Goal: Information Seeking & Learning: Learn about a topic

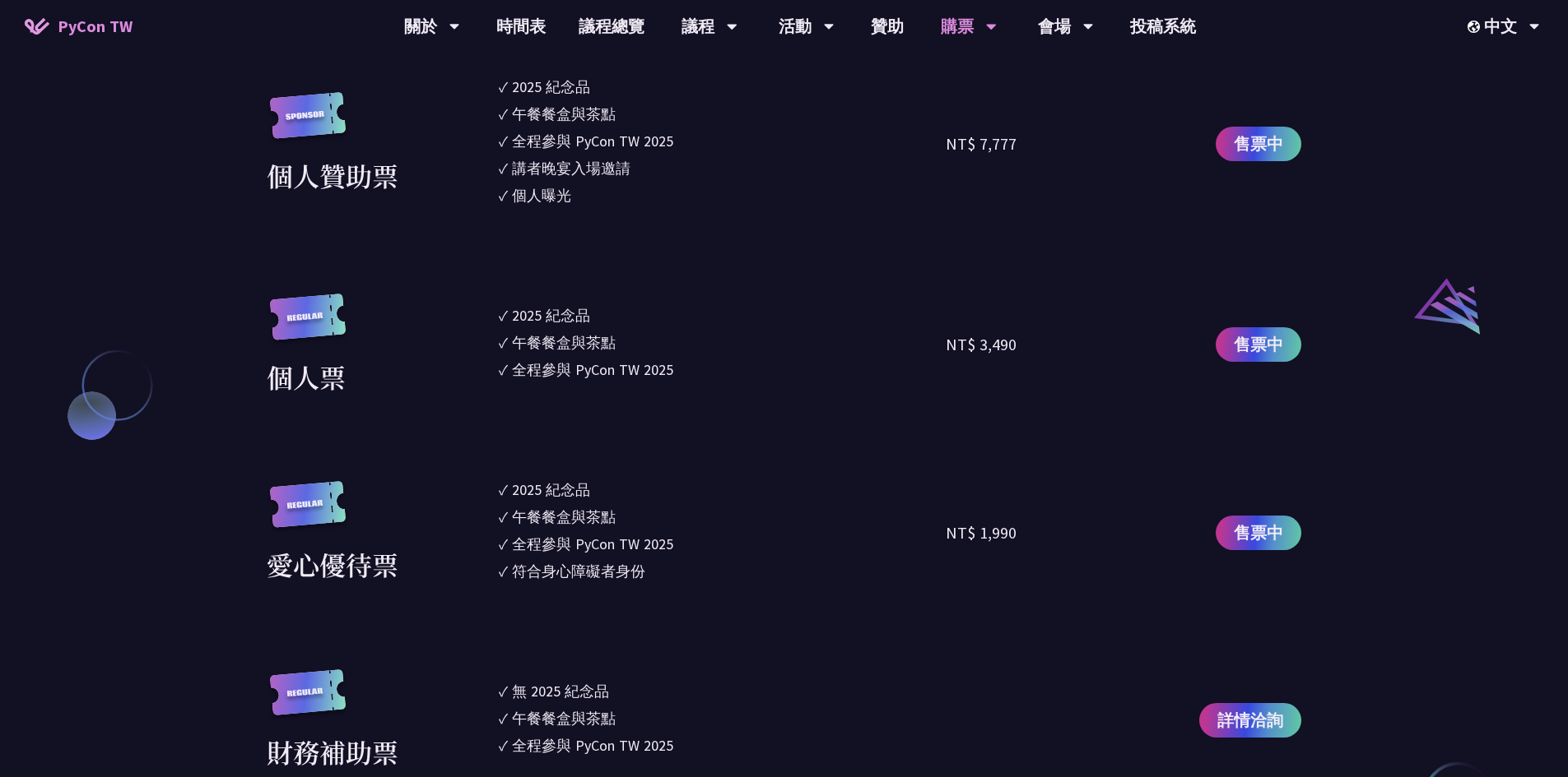
scroll to position [1810, 0]
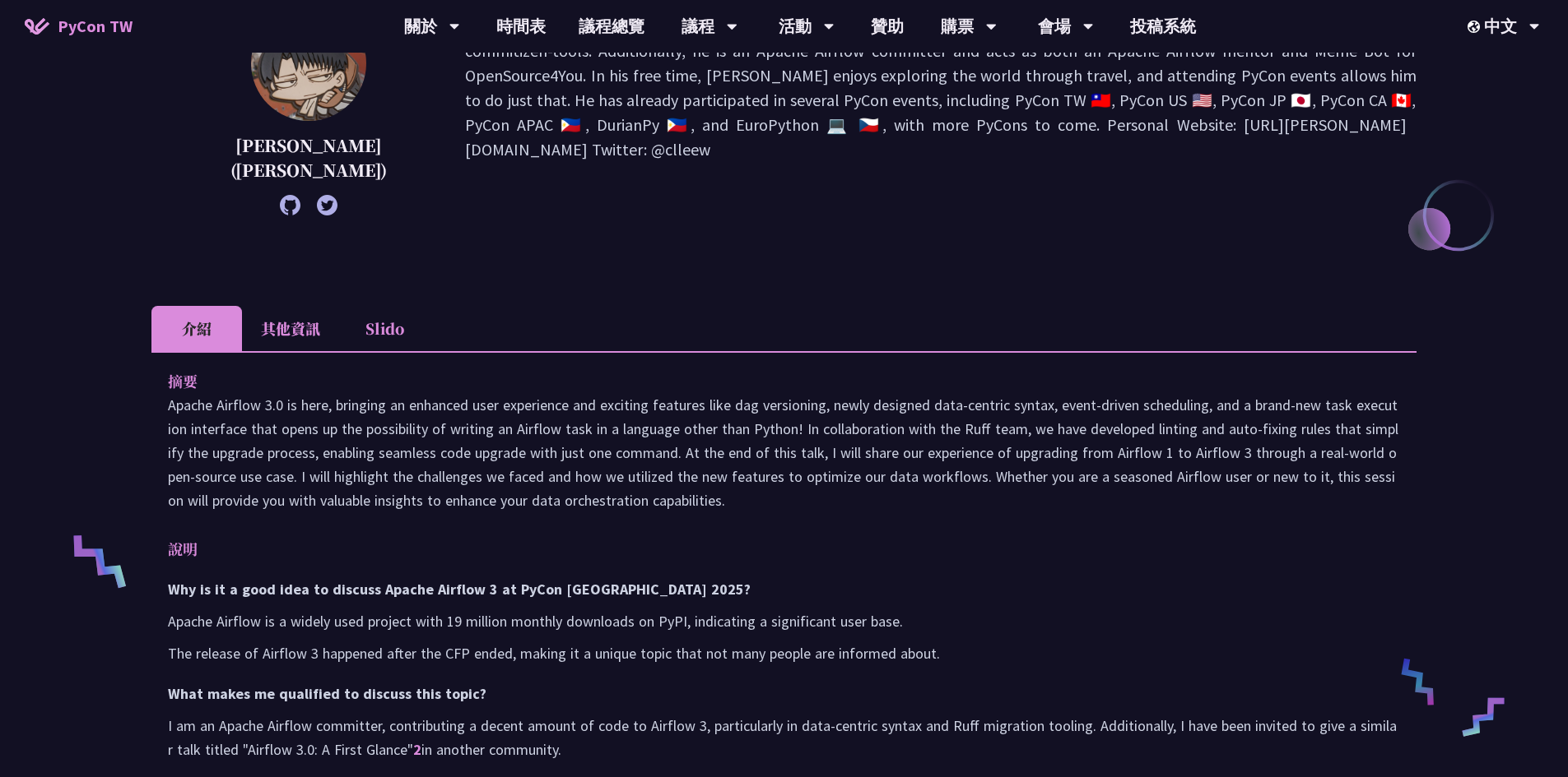
scroll to position [494, 0]
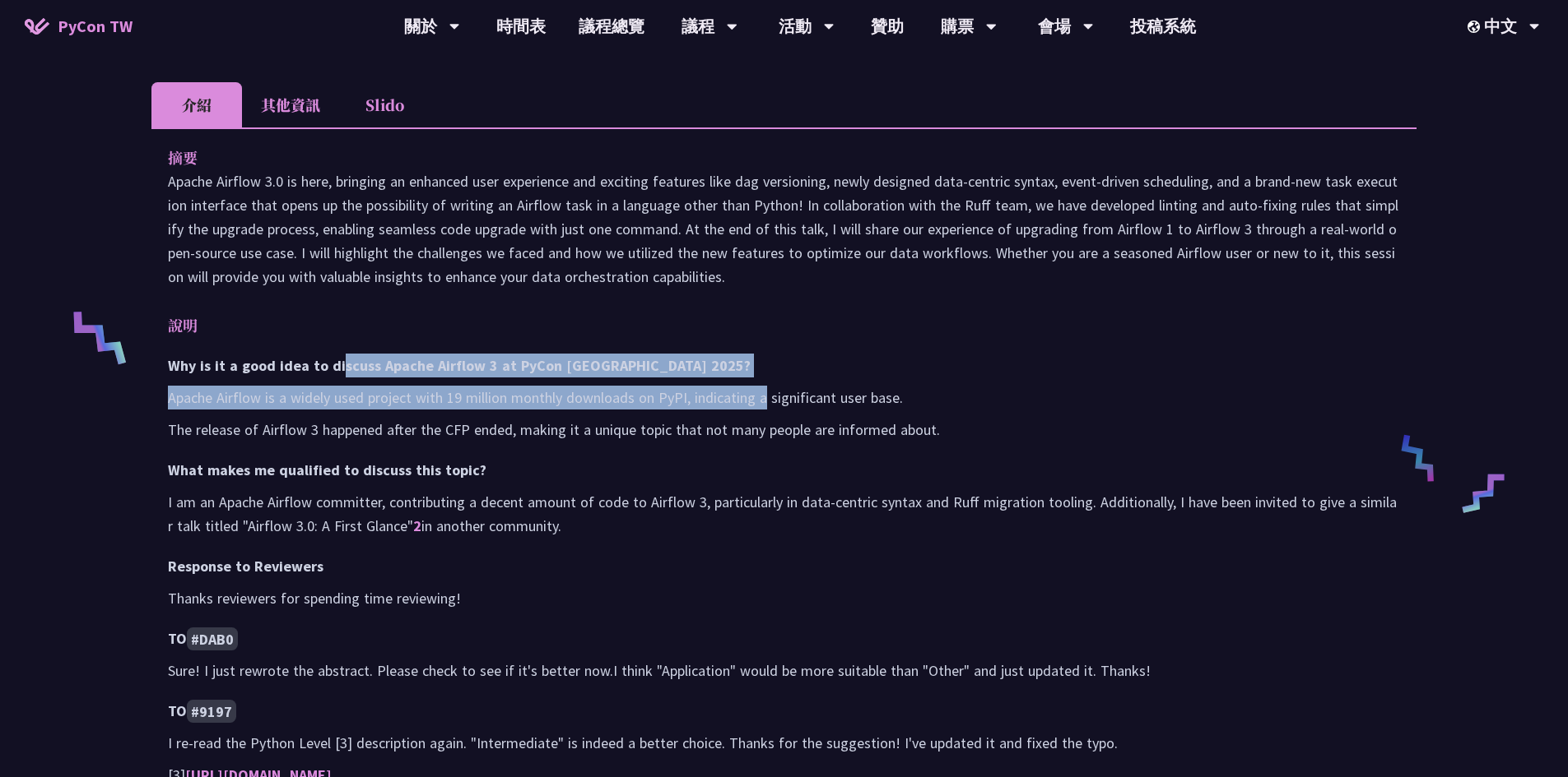
drag, startPoint x: 338, startPoint y: 373, endPoint x: 720, endPoint y: 492, distance: 400.1
click at [797, 386] on div "Why is it a good idea to discuss Apache Airflow 3 at PyCon [GEOGRAPHIC_DATA] 20…" at bounding box center [784, 683] width 1232 height 658
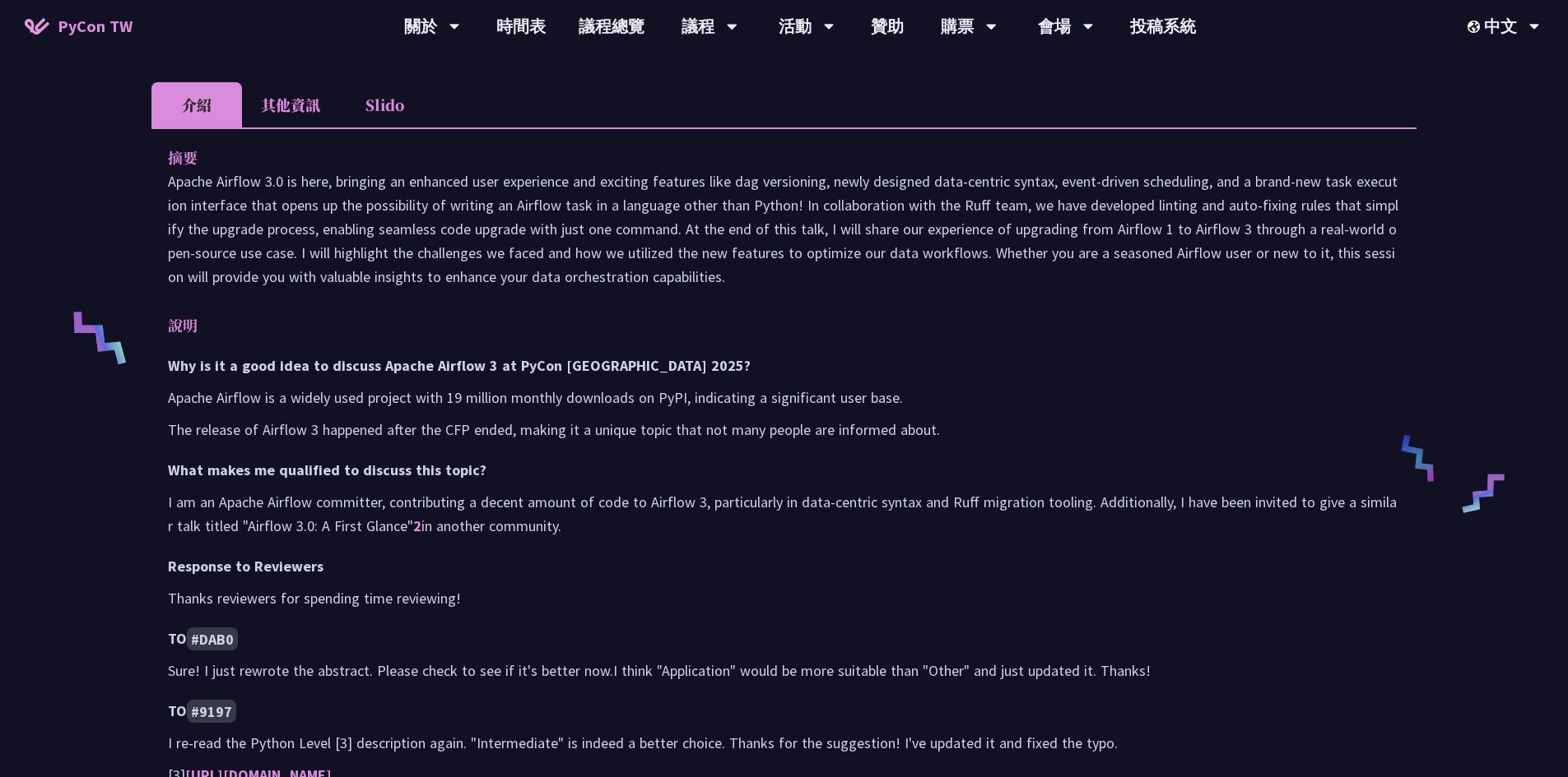
click at [716, 494] on p "I am an Apache Airflow committer, contributing a decent amount of code to Airfl…" at bounding box center [784, 514] width 1232 height 48
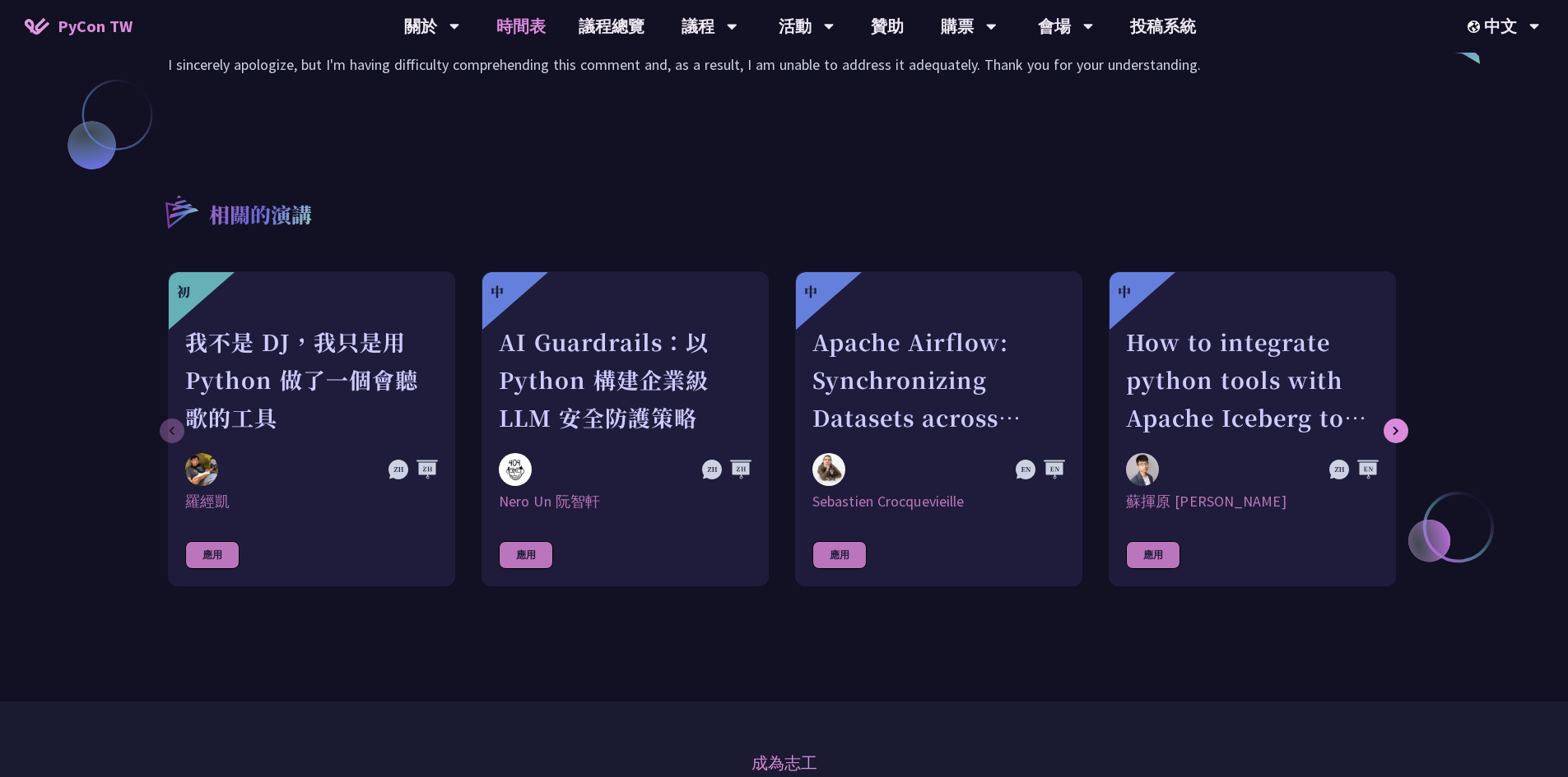
scroll to position [1234, 0]
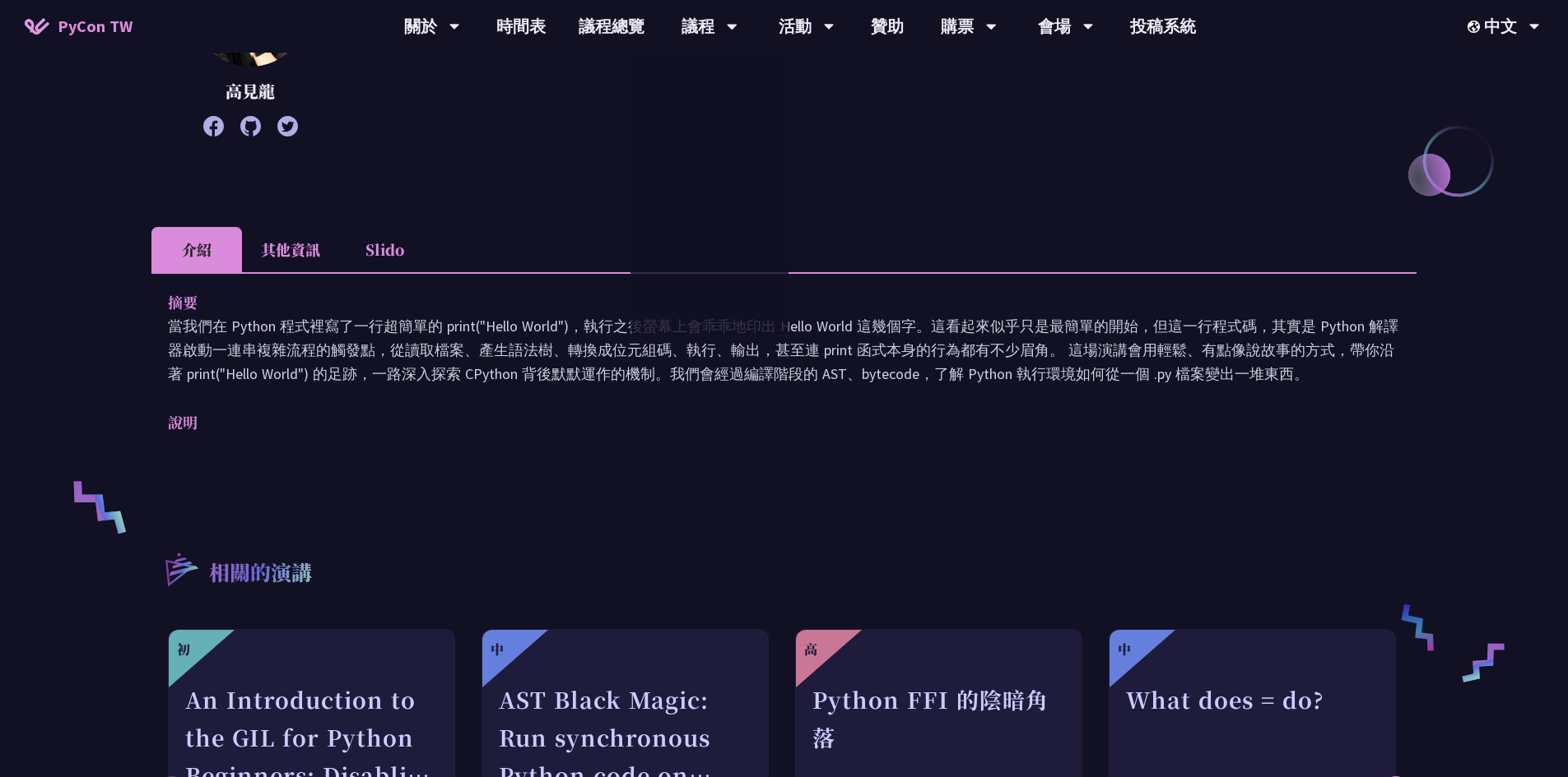
scroll to position [329, 0]
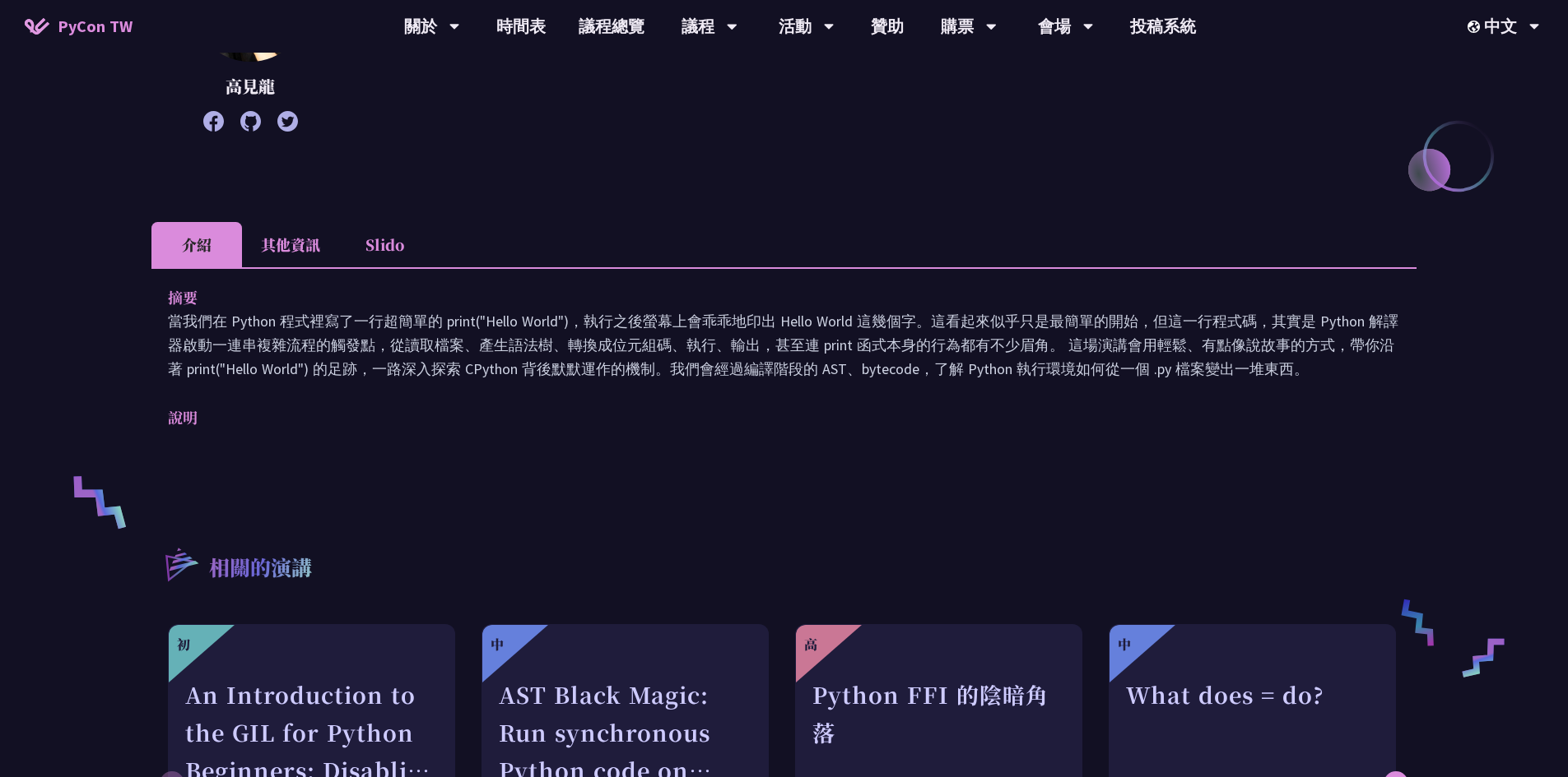
drag, startPoint x: 700, startPoint y: 342, endPoint x: 753, endPoint y: 412, distance: 87.8
click at [753, 408] on div "摘要 當我們在 Python 程式裡寫了一行超簡單的 print("Hello World")，執行之後螢幕上會乖乖地印出 Hello World 這幾個字。…" at bounding box center [783, 368] width 1265 height 203
click at [758, 463] on div "摘要 當我們在 Python 程式裡寫了一行超簡單的 print("Hello World")，執行之後螢幕上會乖乖地印出 Hello World 這幾個字。…" at bounding box center [783, 368] width 1265 height 203
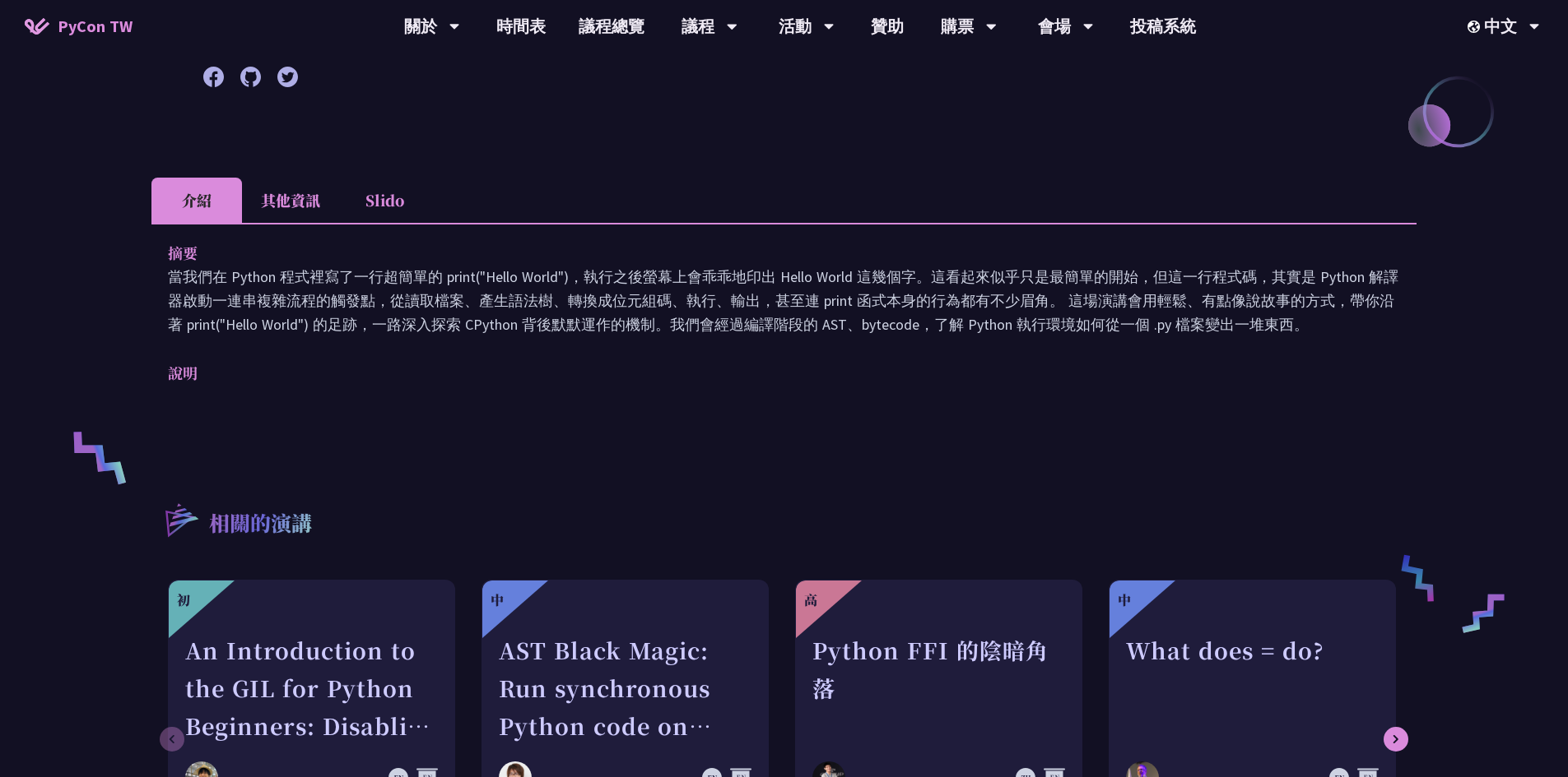
scroll to position [740, 0]
